Goal: Task Accomplishment & Management: Use online tool/utility

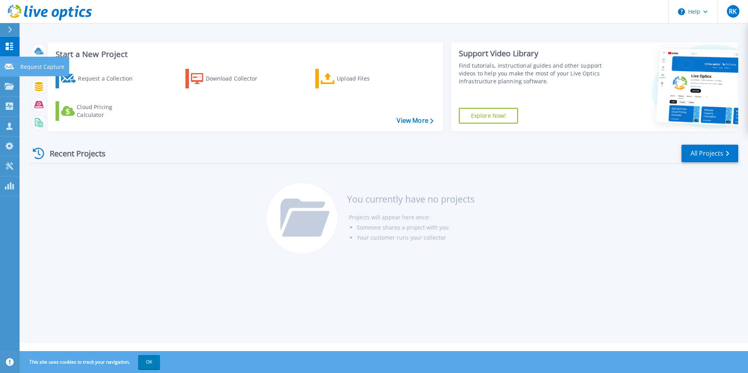
click at [9, 70] on link "Request Capture Request Capture" at bounding box center [10, 67] width 20 height 20
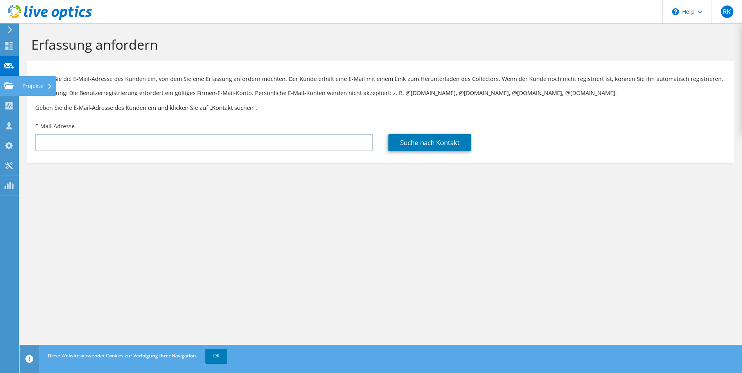
click at [11, 84] on icon at bounding box center [8, 85] width 9 height 7
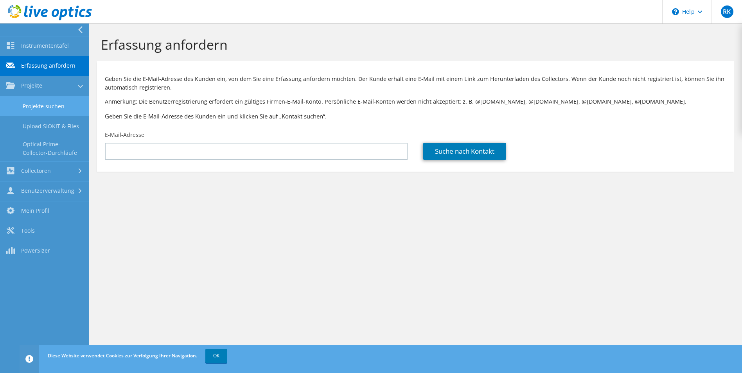
click at [53, 98] on link "Projekte suchen" at bounding box center [44, 106] width 89 height 20
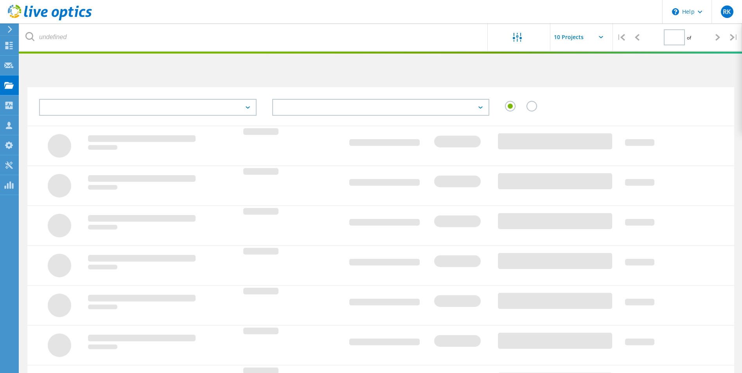
type input "1"
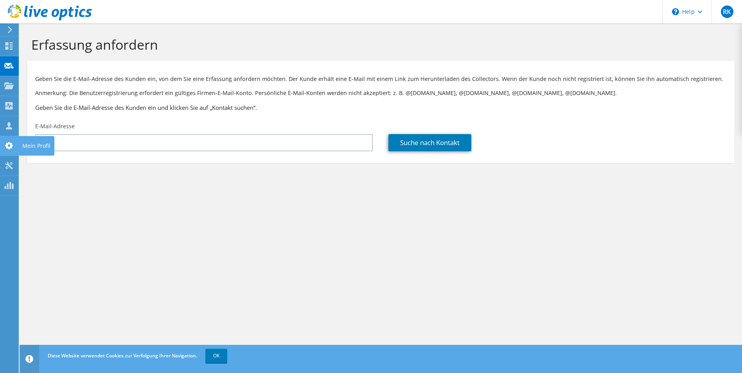
click at [9, 149] on use at bounding box center [9, 145] width 8 height 7
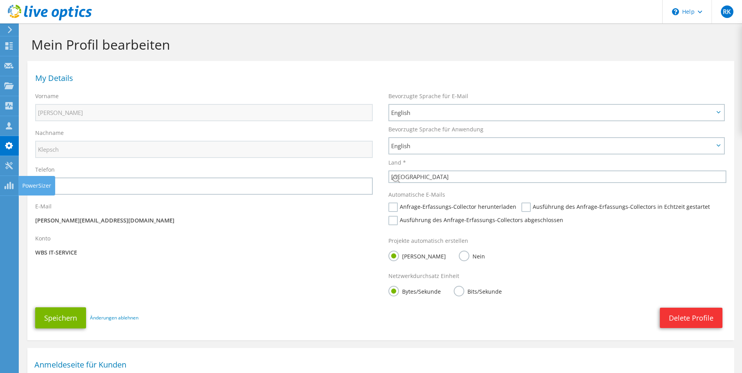
select select "56"
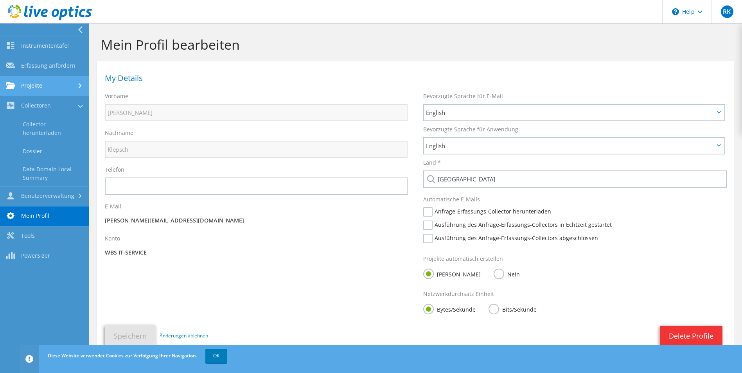
click at [55, 88] on link "Projekte" at bounding box center [44, 86] width 89 height 20
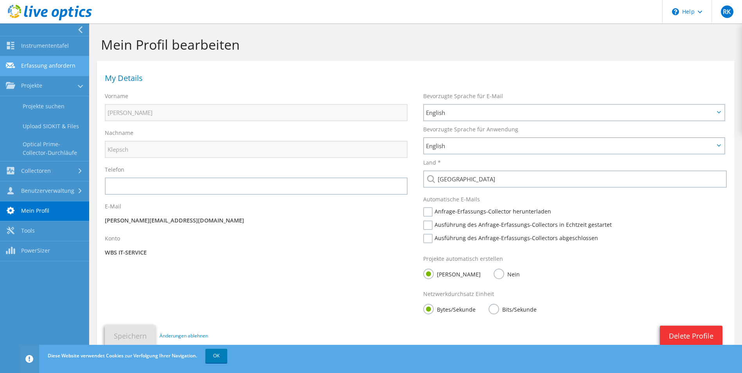
click at [50, 63] on link "Erfassung anfordern" at bounding box center [44, 66] width 89 height 20
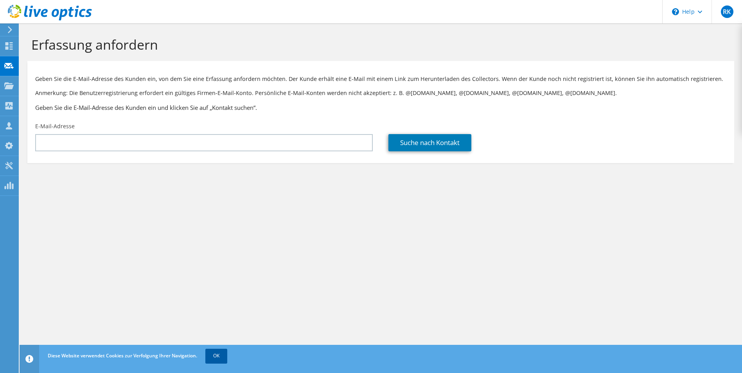
click at [217, 355] on link "OK" at bounding box center [216, 356] width 22 height 14
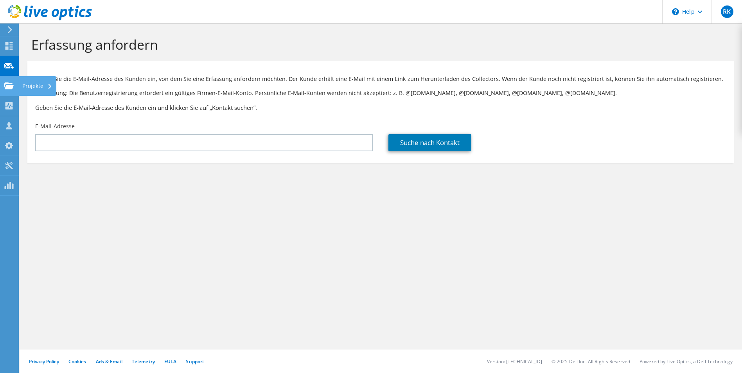
click at [39, 86] on div "Projekte" at bounding box center [37, 86] width 38 height 20
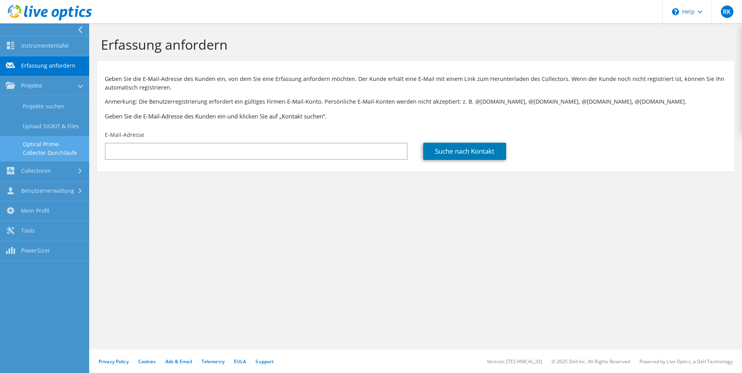
click at [62, 148] on link "Optical Prime-Collector-Durchläufe" at bounding box center [44, 148] width 89 height 25
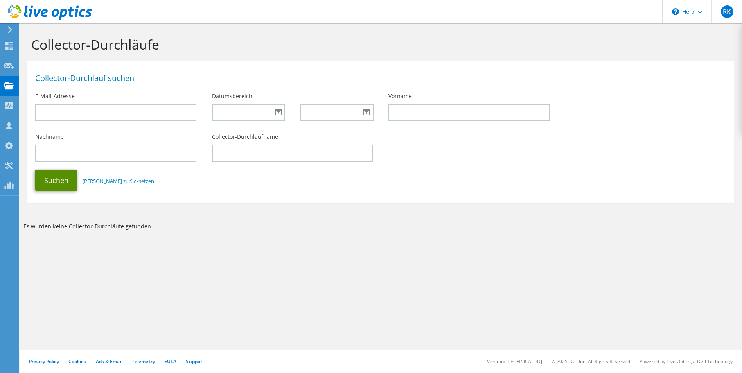
click at [58, 176] on button "Suchen" at bounding box center [56, 180] width 42 height 21
click at [12, 26] on div at bounding box center [46, 13] width 92 height 26
click at [11, 31] on use at bounding box center [10, 29] width 4 height 7
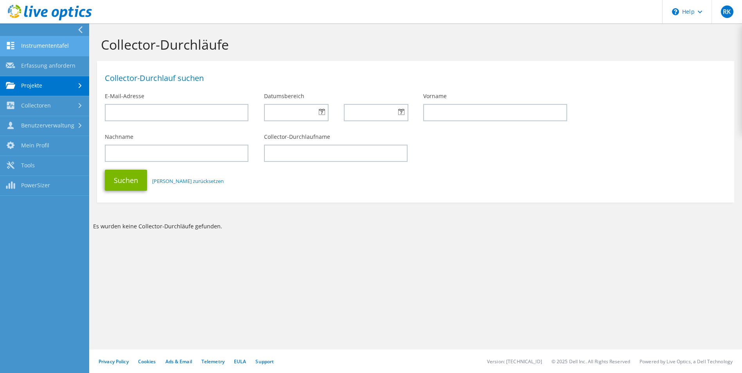
click at [54, 48] on link "Instrumententafel" at bounding box center [44, 46] width 89 height 20
